Goal: Task Accomplishment & Management: Use online tool/utility

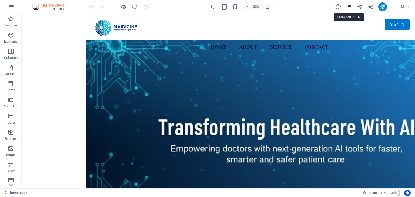
click at [348, 4] on icon "pages" at bounding box center [348, 7] width 6 height 6
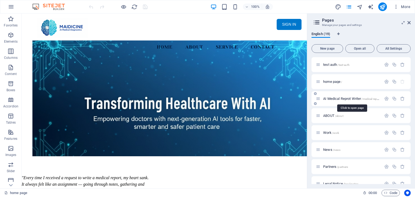
click at [355, 98] on span "AI Medical Reprot Writer /medical-report" at bounding box center [351, 99] width 57 height 4
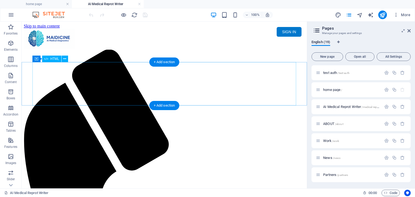
click at [159, 69] on div "Maidicine AI Medical Report Writer Version 5.1 Important Information The qualit…" at bounding box center [164, 69] width 281 height 0
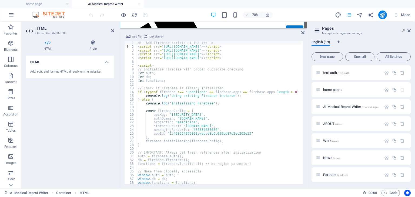
click at [201, 73] on div "<!-- Add Firebase scripts at the top --> < script src = "[URL][DOMAIN_NAME]" > …" at bounding box center [316, 116] width 359 height 150
type textarea "let auth;"
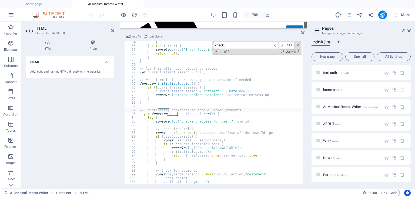
scroll to position [239, 0]
type input "checkuser"
click at [210, 122] on div "} } catch ( error ) { console . error ( 'Error fetching user profile:' , error …" at bounding box center [317, 115] width 359 height 150
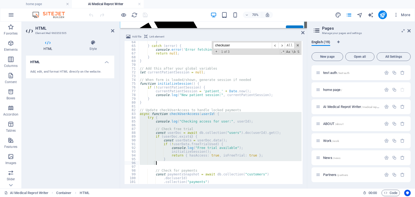
drag, startPoint x: 140, startPoint y: 114, endPoint x: 226, endPoint y: 163, distance: 99.4
click at [226, 163] on div "} } catch ( error ) { console . error ( 'Error fetching user profile:' , error …" at bounding box center [317, 115] width 359 height 150
click at [279, 114] on div "} } catch ( error ) { console . error ( 'Error fetching user profile:' , error …" at bounding box center [219, 112] width 163 height 143
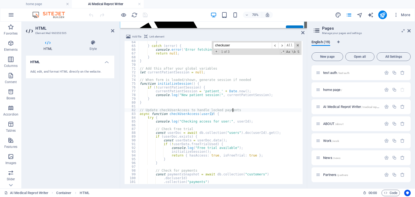
click at [236, 111] on div "} } catch ( error ) { console . error ( 'Error fetching user profile:' , error …" at bounding box center [317, 115] width 359 height 150
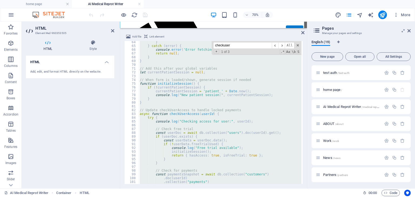
click at [236, 111] on div "} } catch ( error ) { console . error ( 'Error fetching user profile:' , error …" at bounding box center [219, 112] width 163 height 143
type textarea "// Update checkUserAccess to handle locked payments"
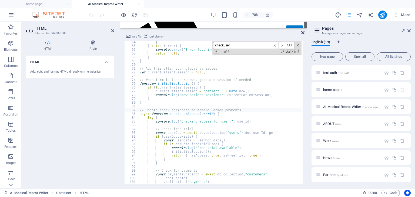
click at [303, 33] on icon at bounding box center [302, 32] width 3 height 4
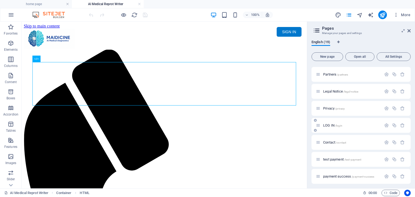
scroll to position [108, 0]
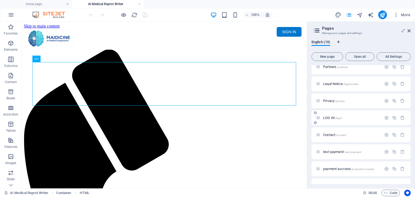
click at [354, 119] on p "LOG IN /login" at bounding box center [351, 118] width 57 height 4
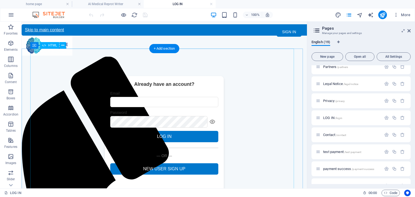
scroll to position [0, 0]
click at [249, 97] on div "Sign up - Maidicine Already have an account? Email Password LOG IN RESET PASSWO…" at bounding box center [164, 134] width 285 height 117
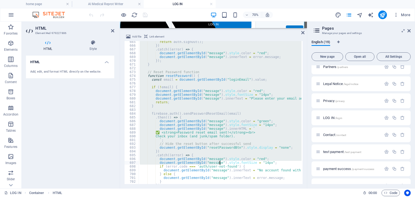
scroll to position [2529, 0]
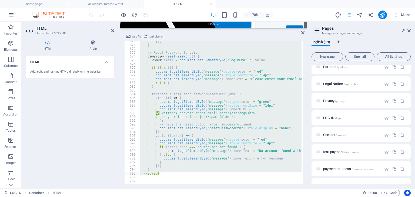
drag, startPoint x: 141, startPoint y: 91, endPoint x: 219, endPoint y: 175, distance: 114.6
click at [219, 175] on div "}) ; } // Reset Password function function resetPassword ( ) { const email = do…" at bounding box center [379, 114] width 482 height 150
click at [253, 101] on div "}) ; } // Reset Password function function resetPassword ( ) { const email = do…" at bounding box center [219, 112] width 163 height 143
type textarea "document.getElementById("message").style.color = "green";"
